Goal: Task Accomplishment & Management: Manage account settings

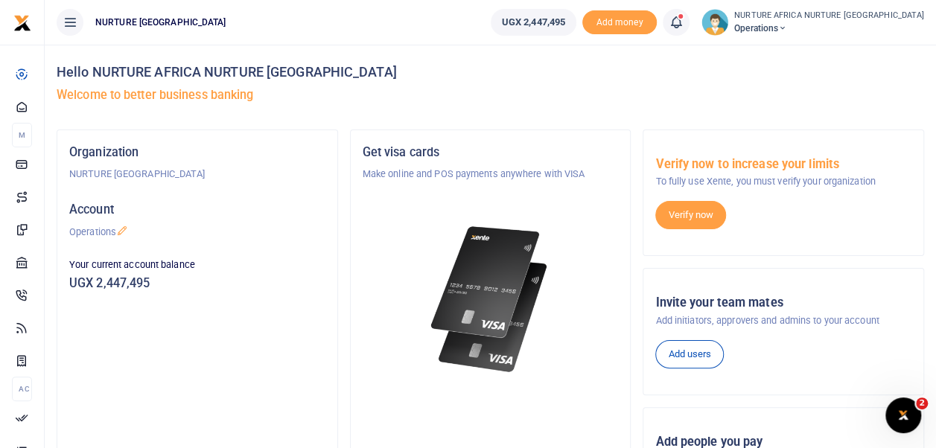
click at [684, 22] on span at bounding box center [684, 22] width 0 height 0
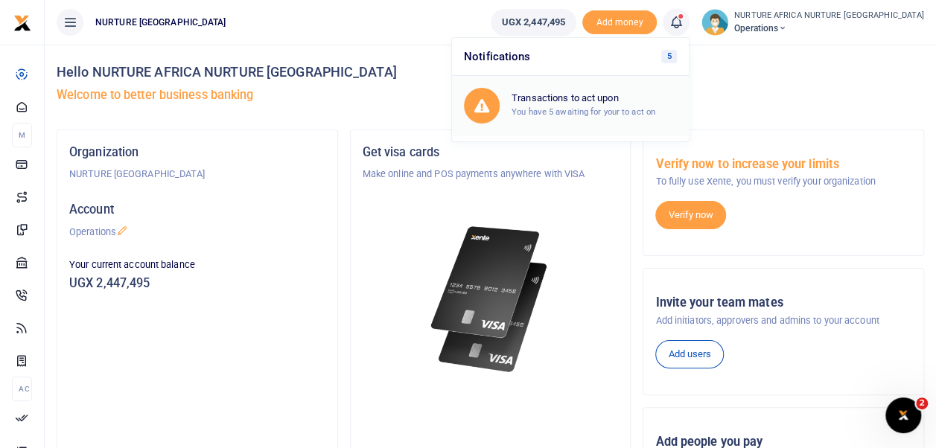
click at [657, 104] on div "Transactions to act upon You have 5 awaiting for your to act on" at bounding box center [594, 105] width 165 height 26
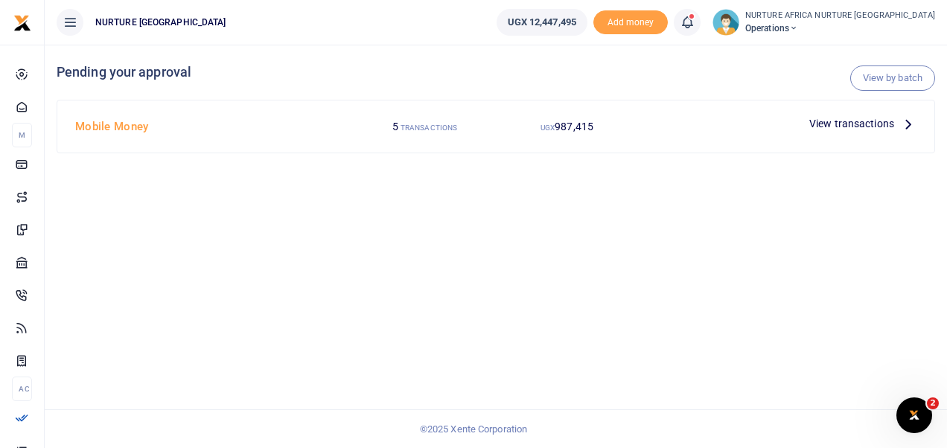
click at [855, 125] on span "View transactions" at bounding box center [851, 123] width 85 height 16
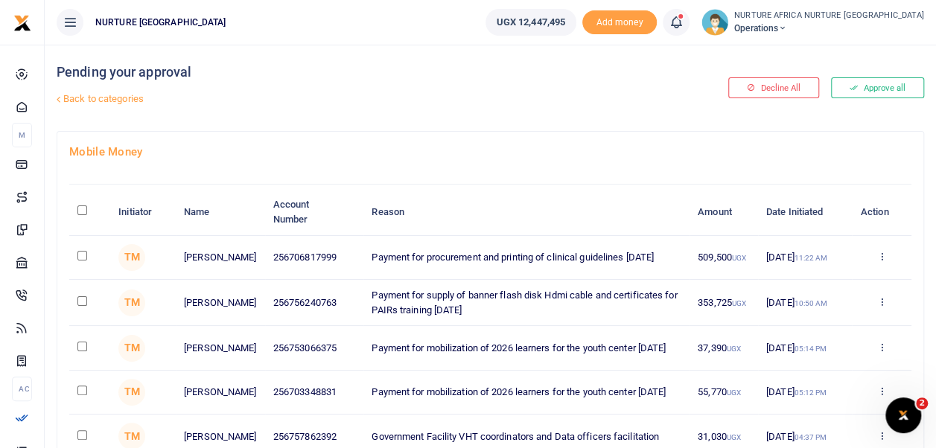
click at [74, 346] on td at bounding box center [89, 348] width 41 height 44
click at [79, 344] on input "checkbox" at bounding box center [82, 347] width 10 height 10
checkbox input "true"
click at [82, 395] on input "checkbox" at bounding box center [82, 391] width 10 height 10
checkbox input "true"
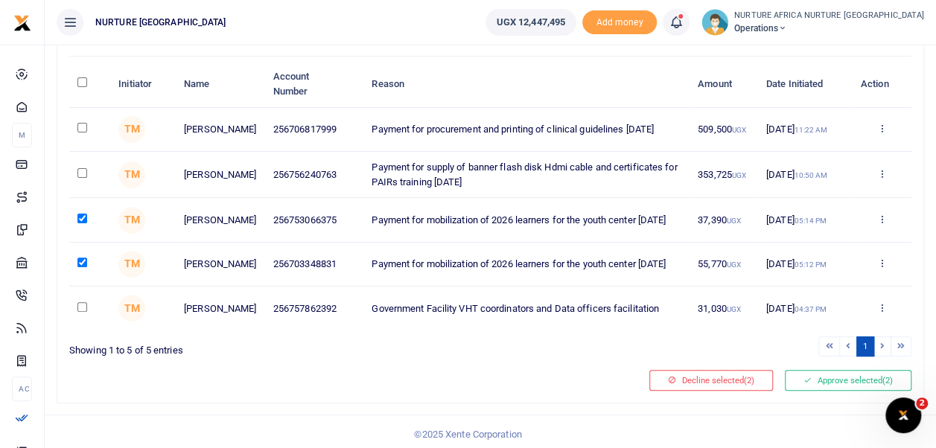
scroll to position [139, 0]
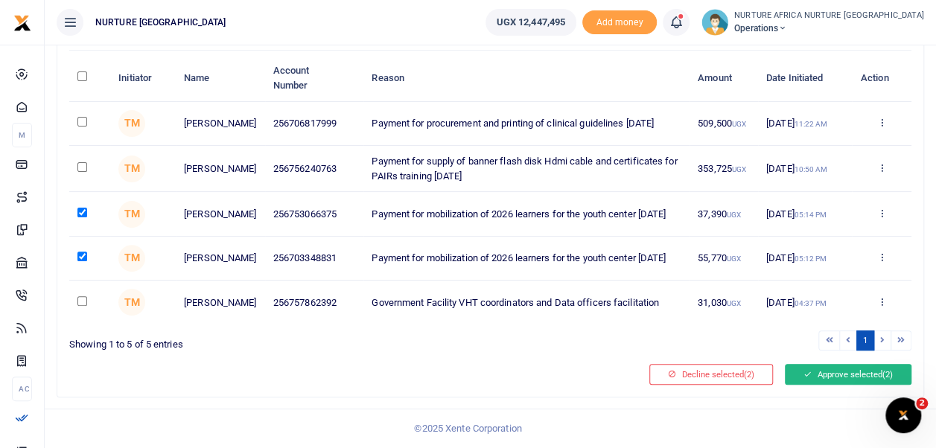
click at [830, 374] on button "Approve selected (2)" at bounding box center [848, 374] width 127 height 21
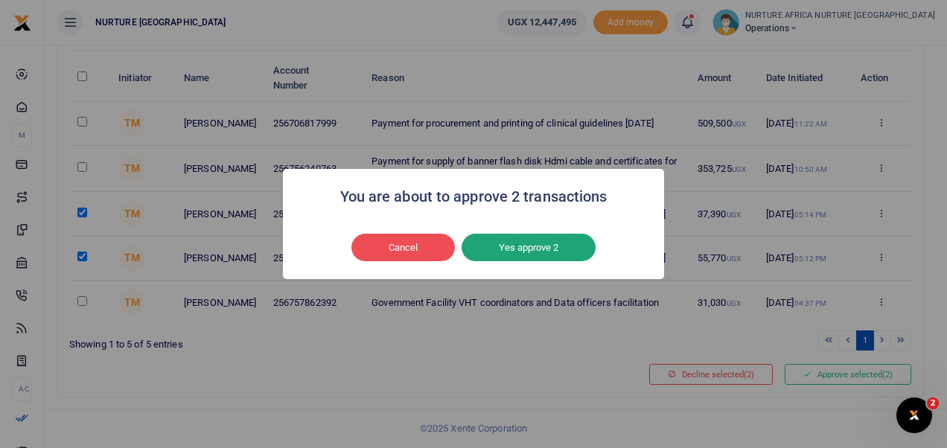
click at [541, 246] on button "Yes approve 2" at bounding box center [529, 248] width 134 height 28
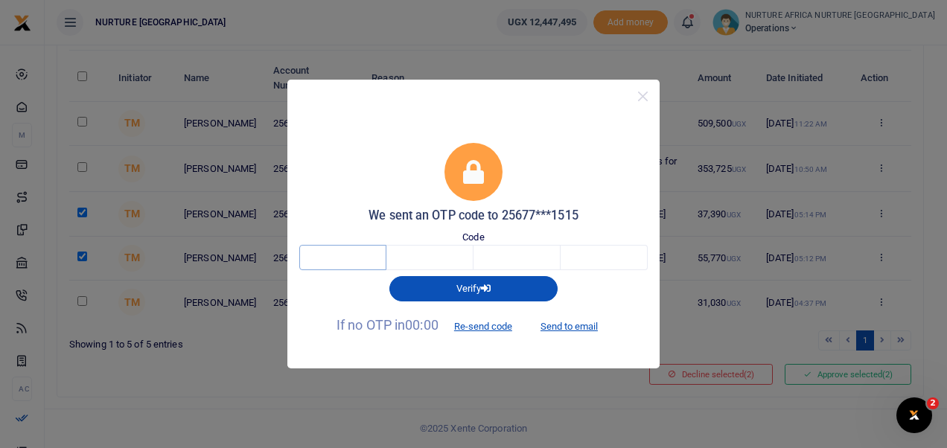
click at [346, 255] on input "text" at bounding box center [342, 257] width 87 height 25
type input "1"
type input "4"
type input "1"
type input "6"
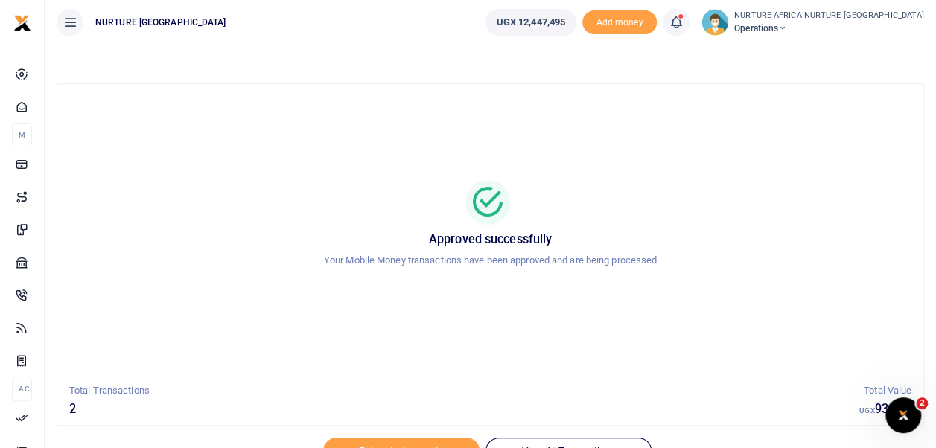
click at [684, 18] on icon at bounding box center [676, 22] width 15 height 16
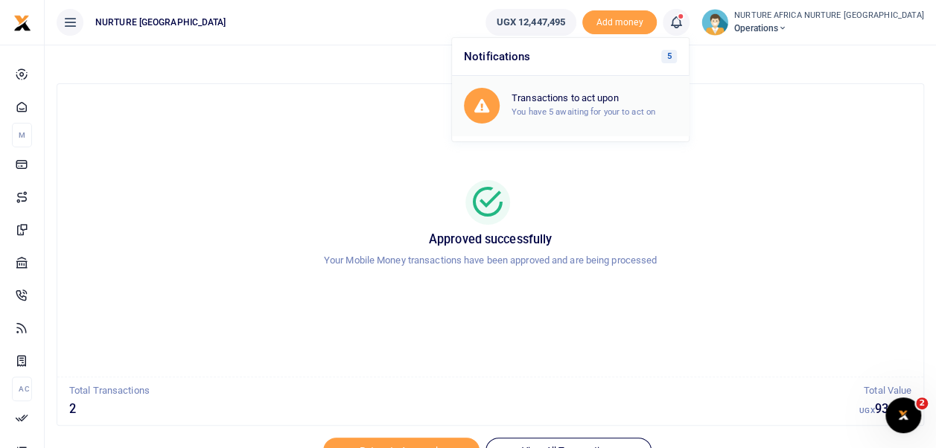
click at [633, 110] on small "You have 5 awaiting for your to act on" at bounding box center [584, 111] width 144 height 10
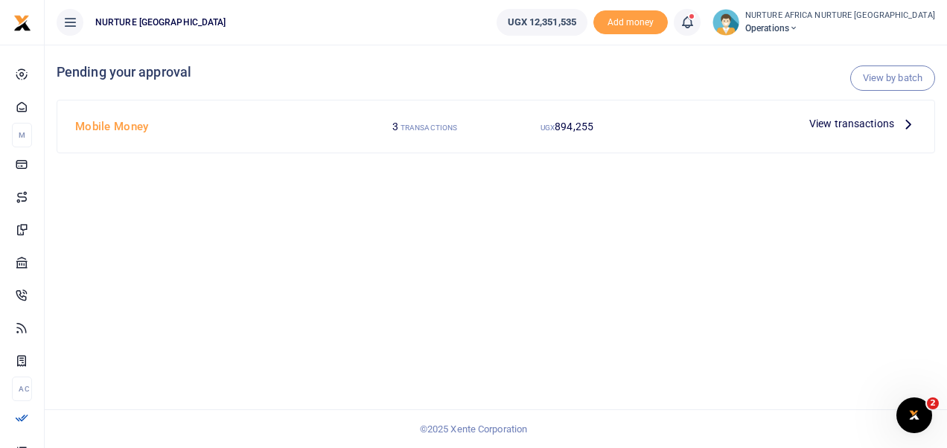
click at [839, 121] on span "View transactions" at bounding box center [851, 123] width 85 height 16
